Goal: Information Seeking & Learning: Learn about a topic

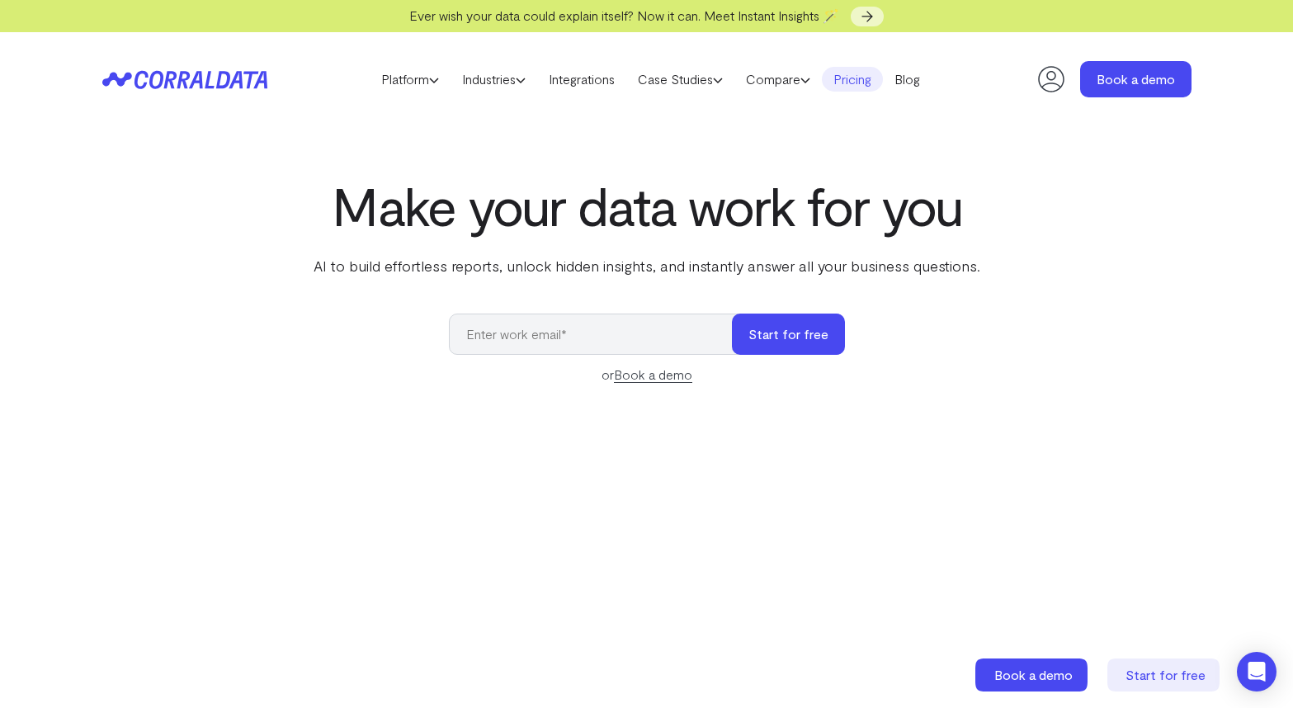
click at [880, 79] on link "Pricing" at bounding box center [852, 79] width 61 height 25
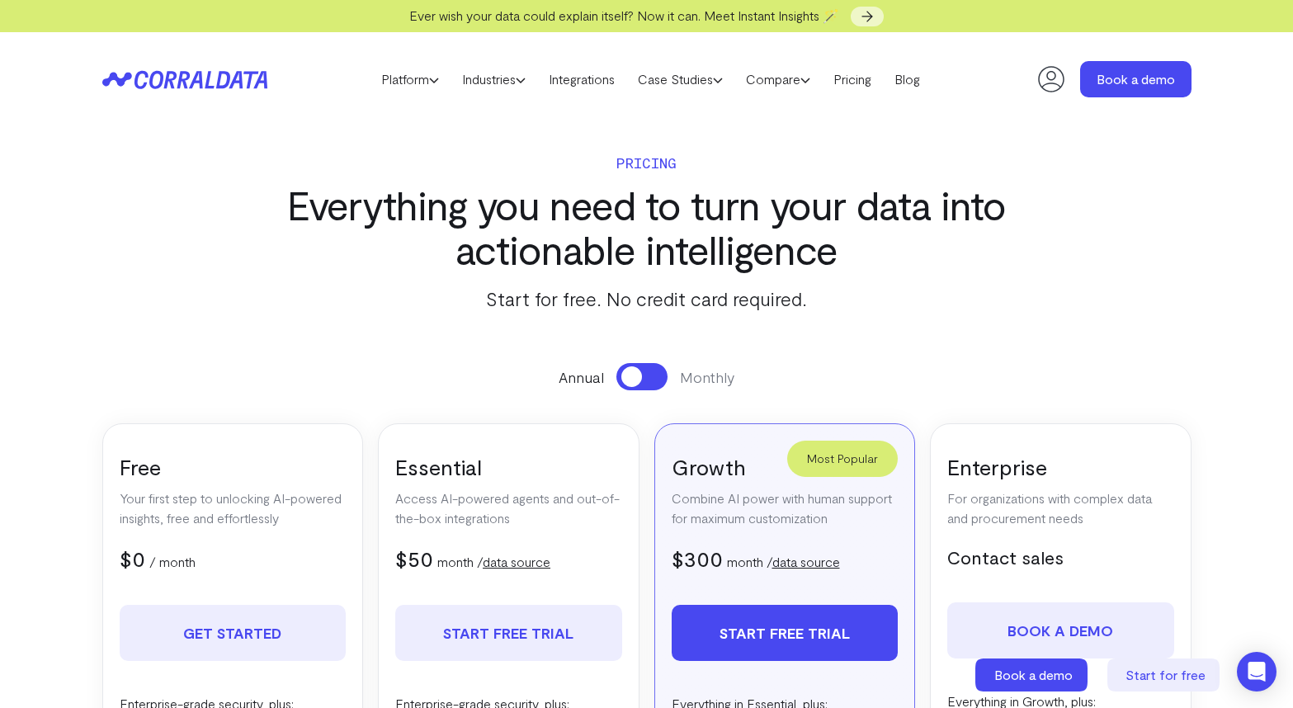
click at [117, 76] on icon at bounding box center [184, 79] width 165 height 19
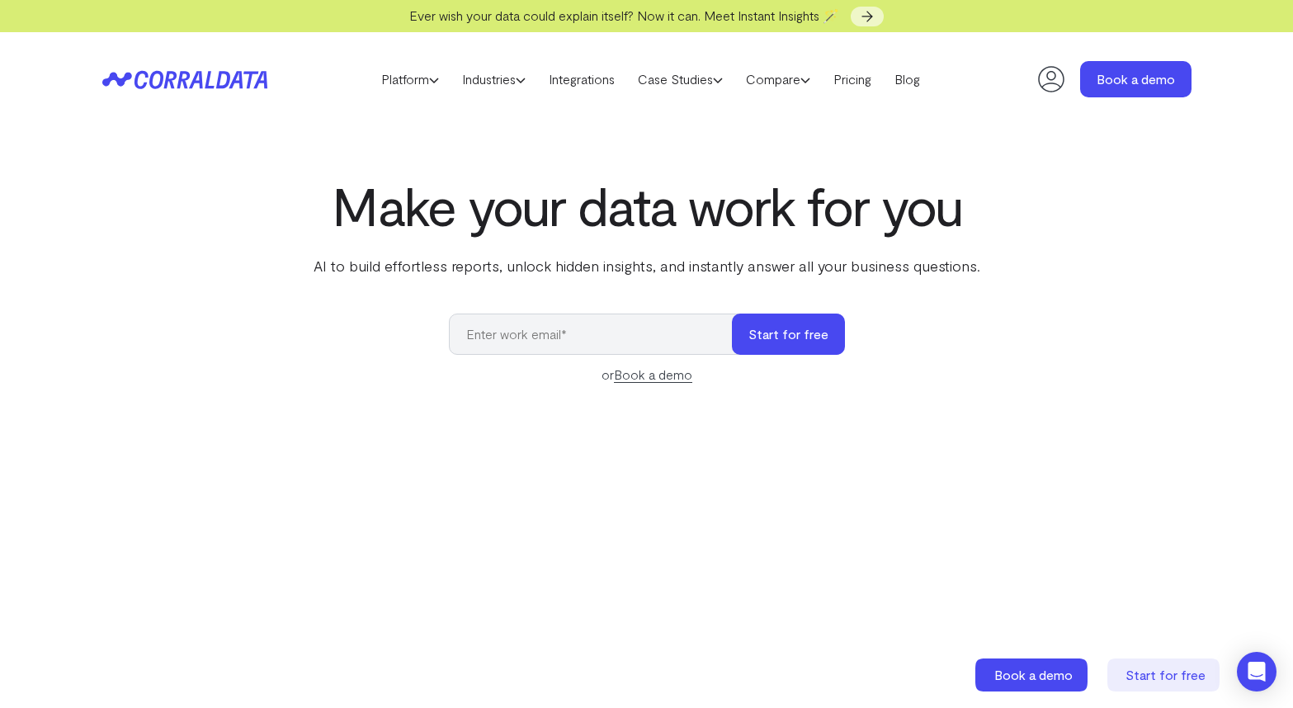
click at [547, 339] on input "email" at bounding box center [599, 334] width 300 height 41
